Goal: Navigation & Orientation: Find specific page/section

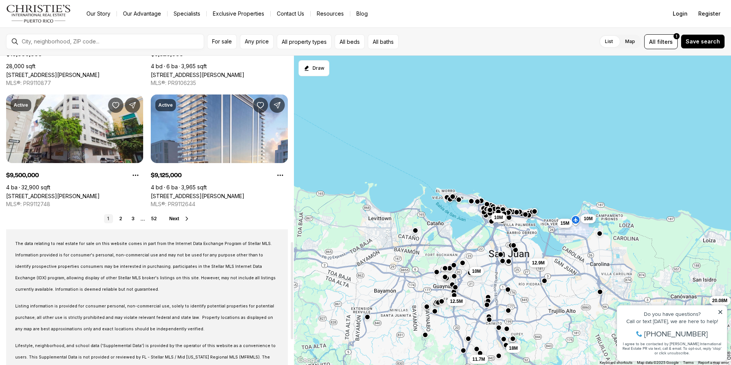
scroll to position [586, 0]
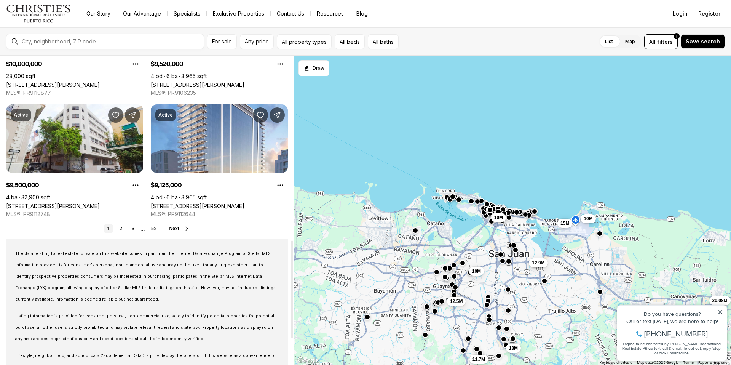
click at [185, 229] on icon at bounding box center [187, 228] width 6 height 6
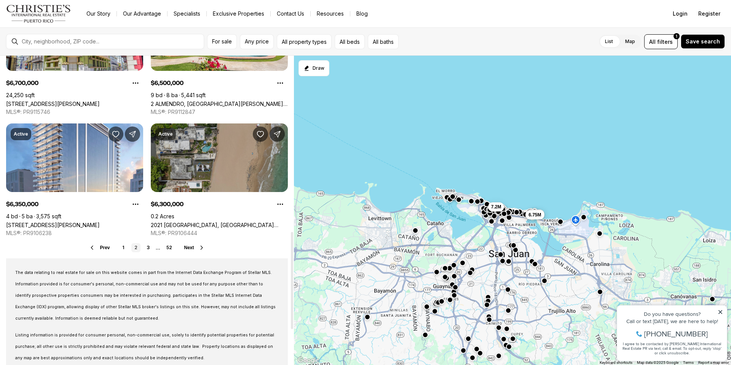
scroll to position [608, 0]
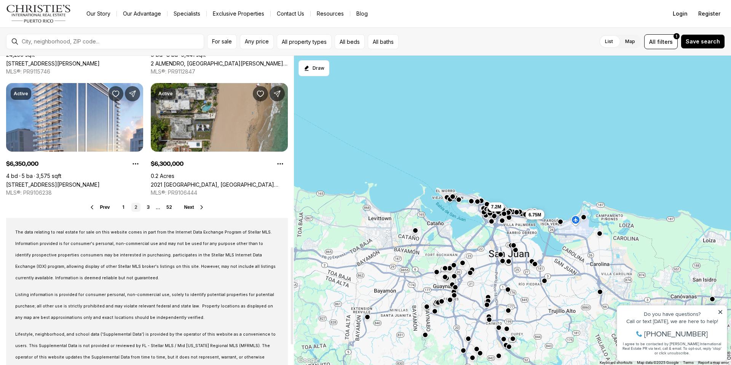
click at [203, 208] on icon at bounding box center [202, 207] width 6 height 6
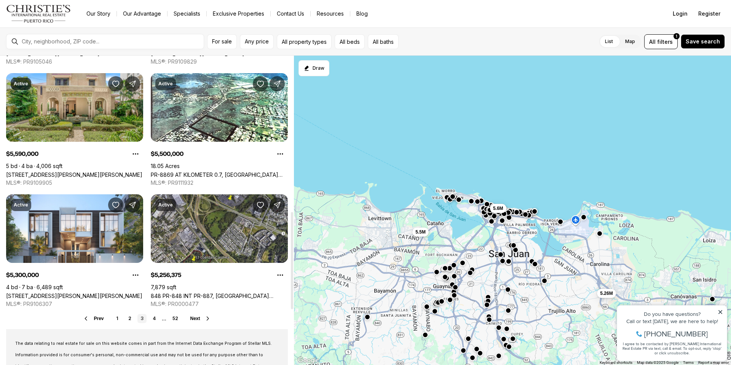
scroll to position [499, 0]
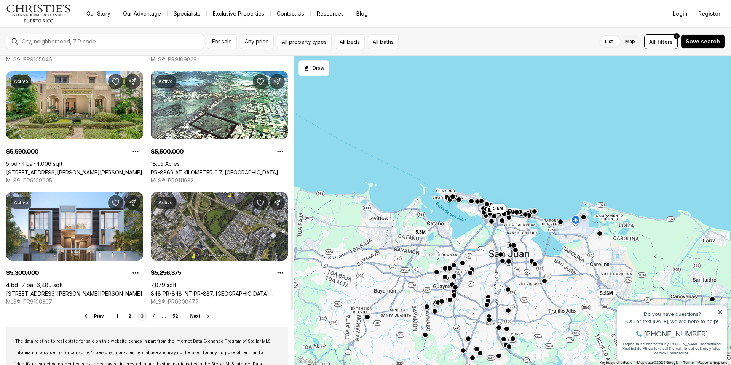
click at [207, 314] on icon at bounding box center [208, 315] width 2 height 3
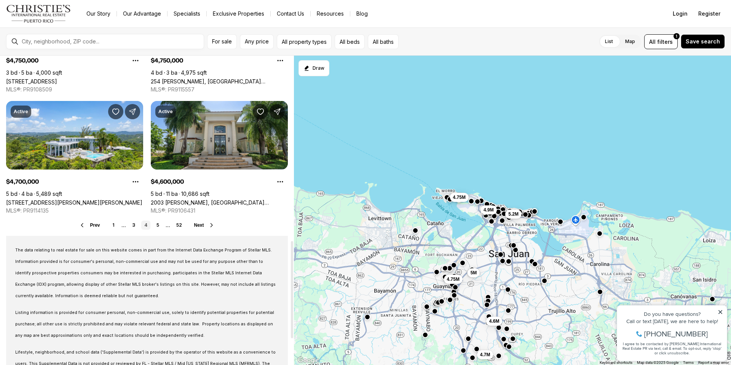
scroll to position [595, 0]
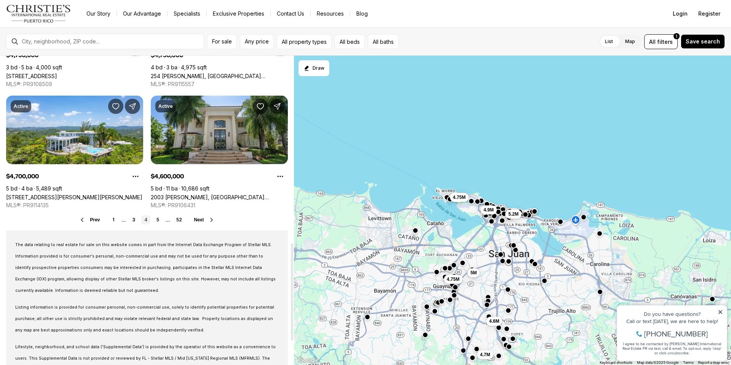
click at [210, 220] on icon at bounding box center [212, 220] width 6 height 6
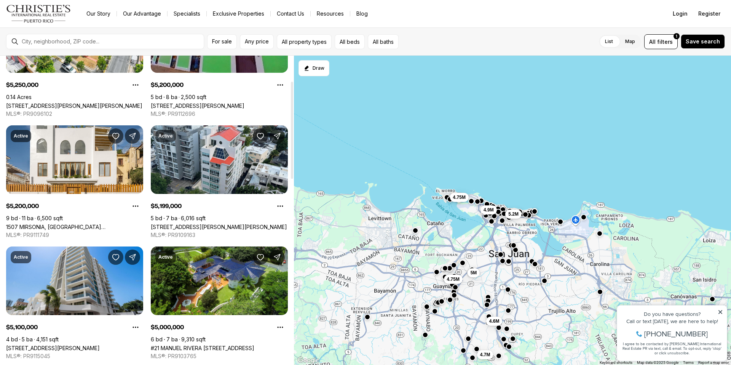
scroll to position [79, 0]
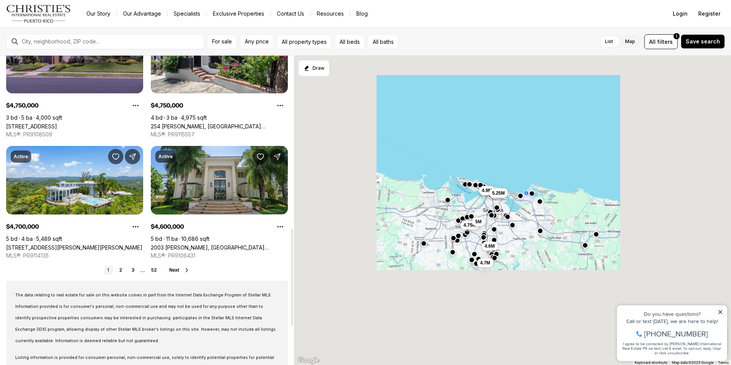
scroll to position [549, 0]
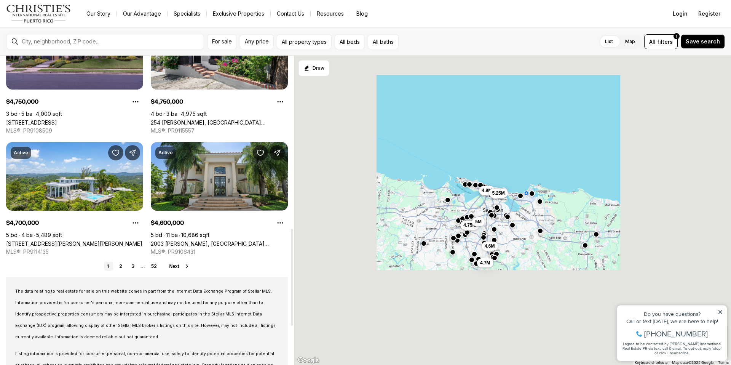
click at [184, 265] on icon at bounding box center [187, 266] width 6 height 6
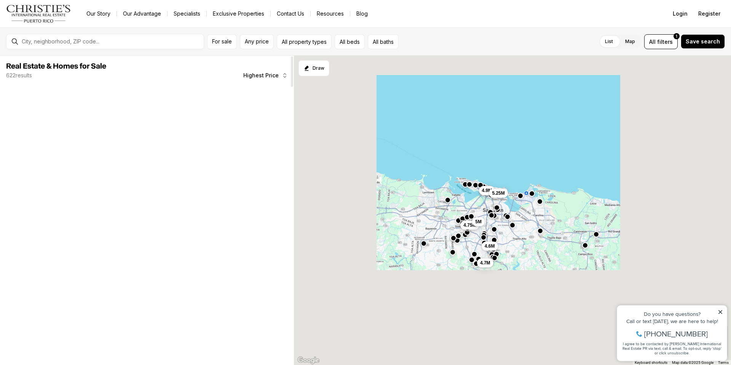
click at [291, 75] on div at bounding box center [292, 71] width 2 height 30
